Goal: Information Seeking & Learning: Check status

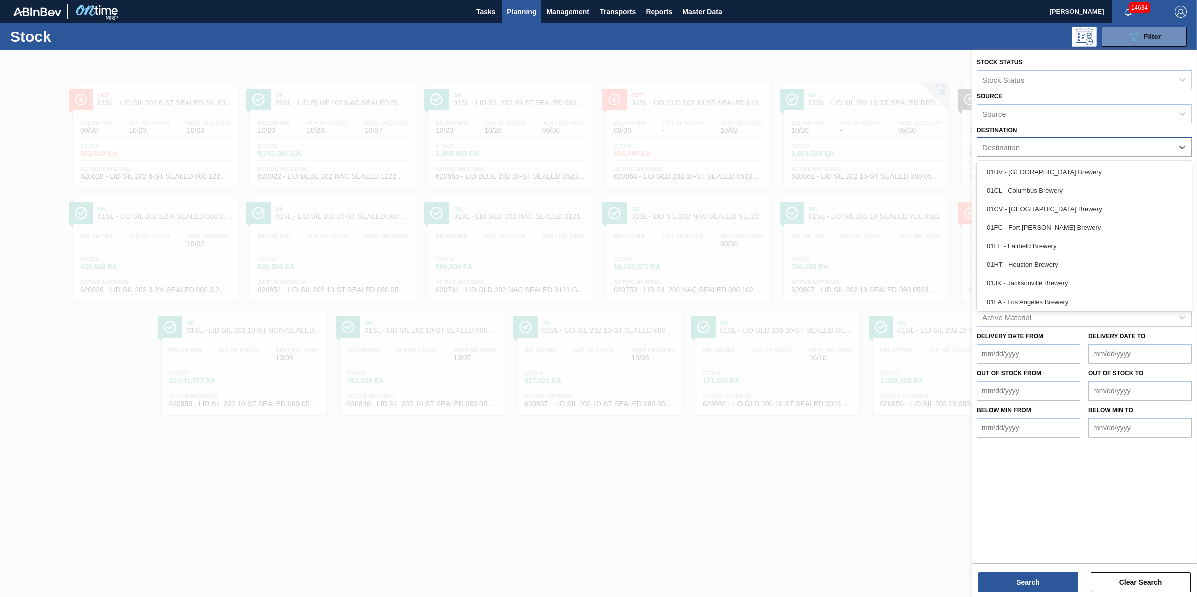
click at [1122, 144] on div "Destination" at bounding box center [1075, 147] width 196 height 15
click at [1063, 256] on div "01HT - Houston Brewery" at bounding box center [1084, 264] width 215 height 19
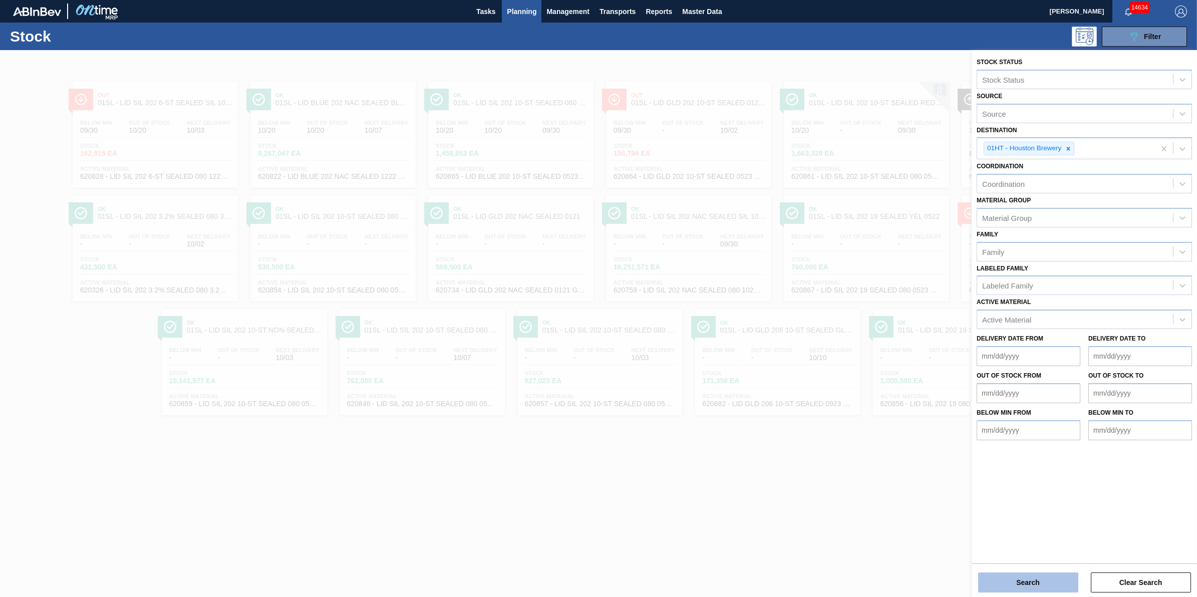
click at [1009, 582] on button "Search" at bounding box center [1028, 582] width 100 height 20
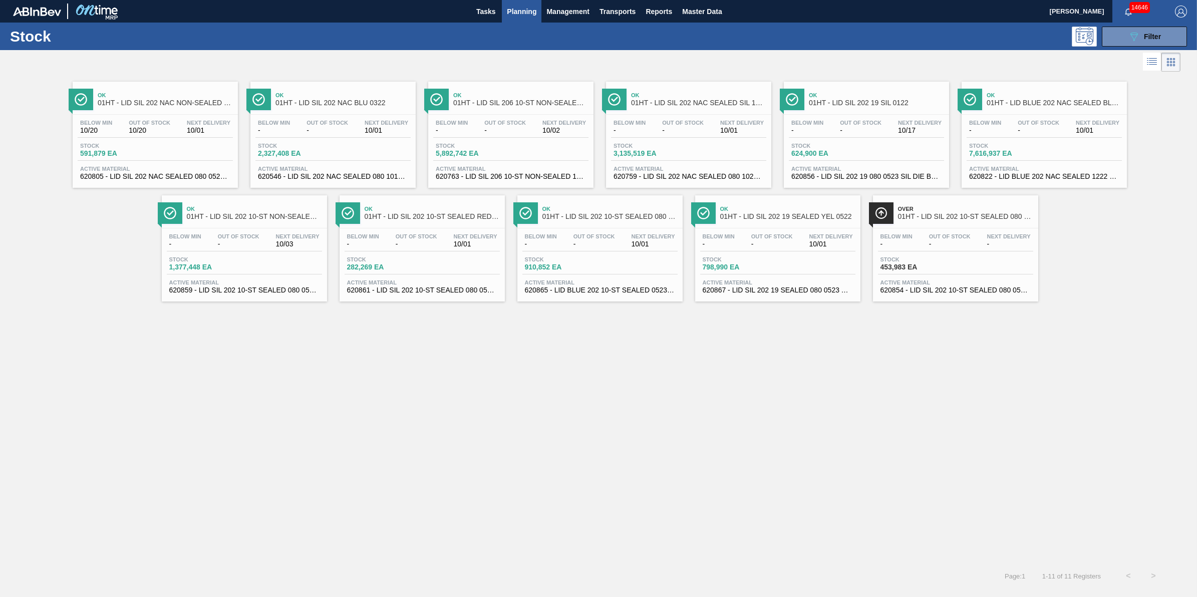
click at [975, 270] on div "Stock 453,983 EA" at bounding box center [955, 265] width 155 height 18
